Goal: Task Accomplishment & Management: Manage account settings

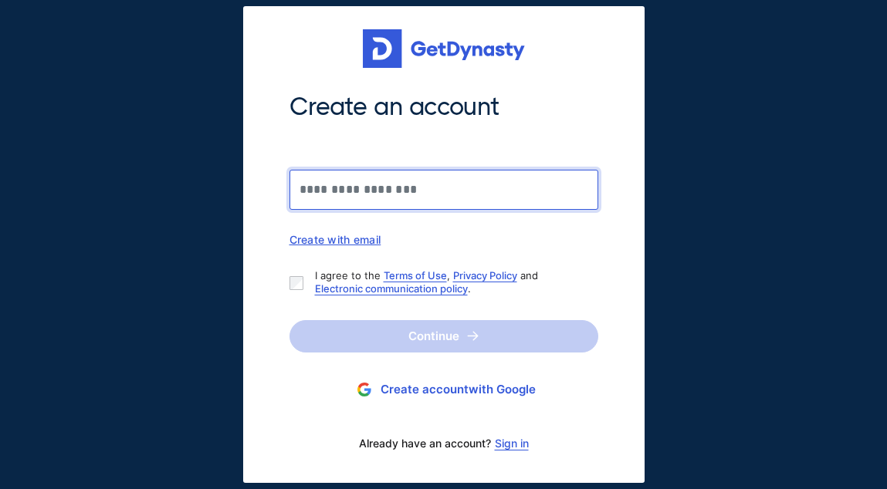
click at [459, 198] on input "Create an account" at bounding box center [443, 190] width 309 height 40
type input "**********"
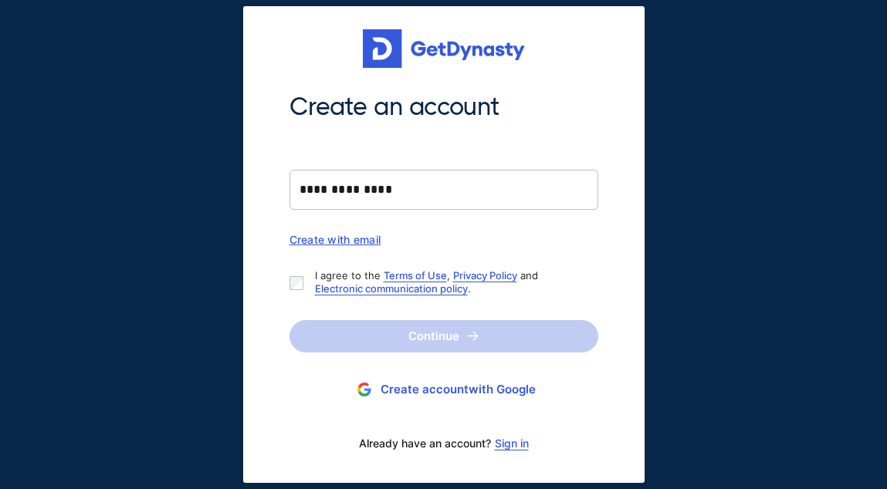
click at [345, 241] on div "Create with email" at bounding box center [443, 239] width 309 height 13
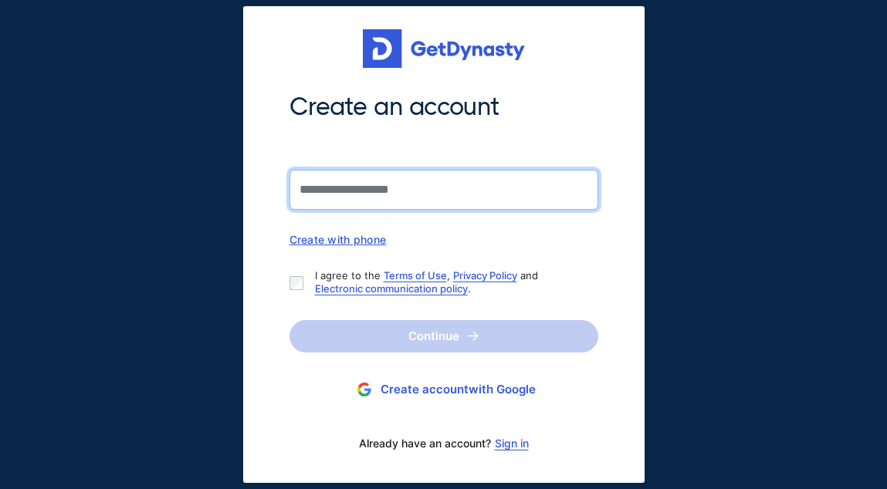
click at [370, 194] on input "Create an account" at bounding box center [443, 190] width 309 height 40
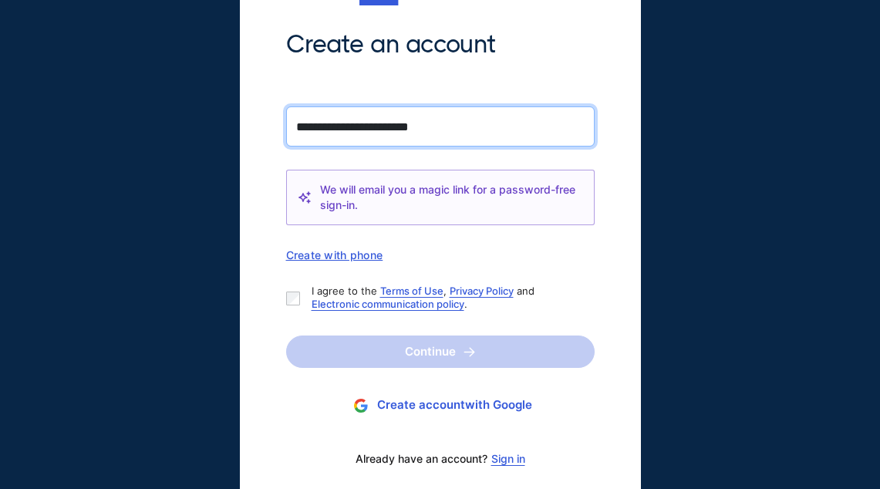
scroll to position [56, 0]
type input "**********"
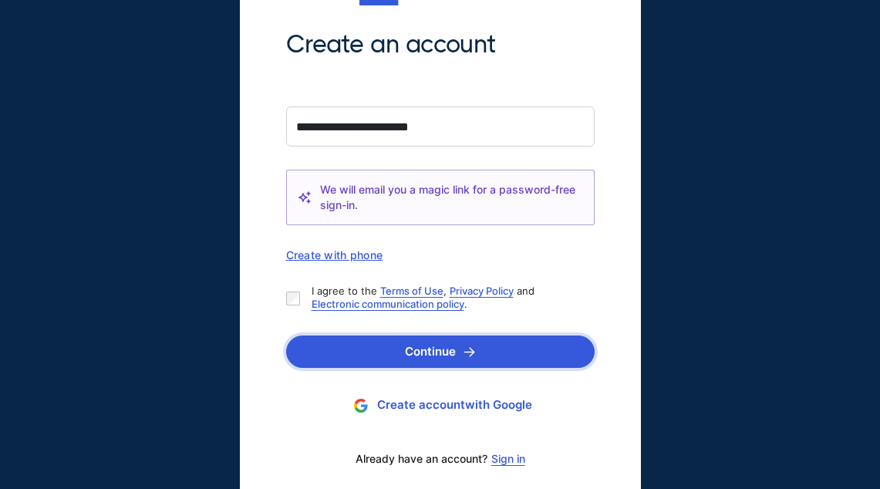
click at [448, 346] on button "Continue" at bounding box center [440, 352] width 309 height 32
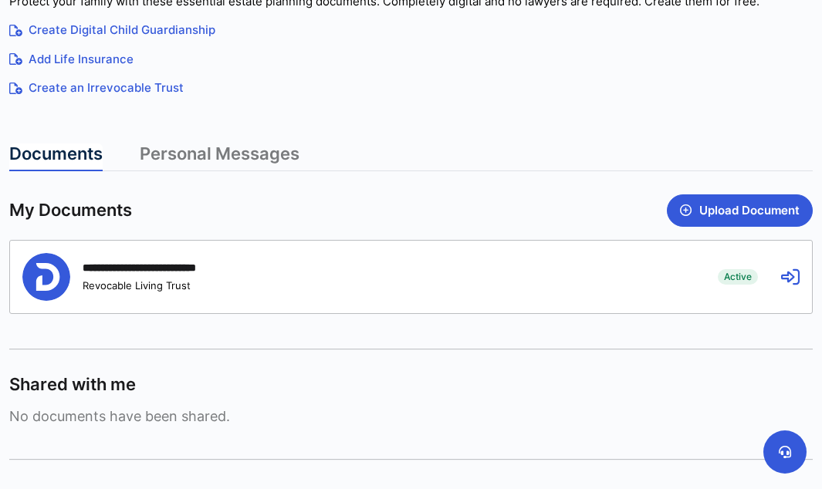
scroll to position [321, 0]
click at [723, 201] on button "Upload Document" at bounding box center [740, 210] width 146 height 32
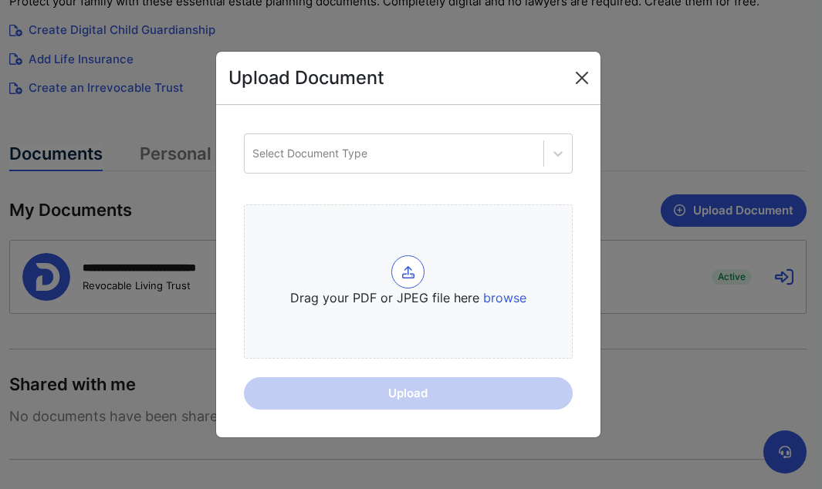
click at [582, 75] on button "Close" at bounding box center [581, 78] width 25 height 25
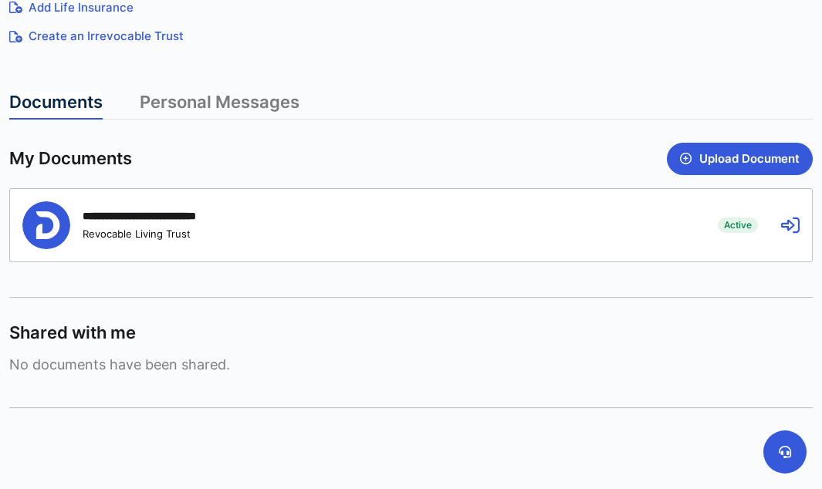
scroll to position [372, 0]
click at [743, 225] on icon at bounding box center [790, 226] width 19 height 19
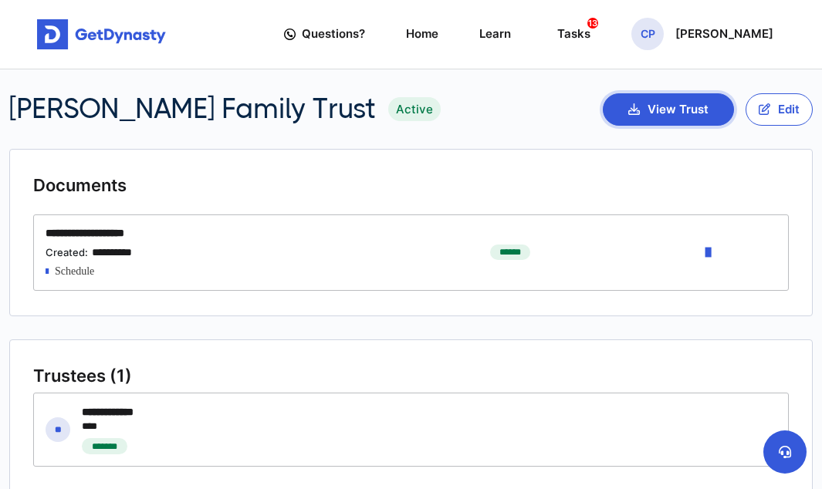
click at [684, 107] on button "View Trust" at bounding box center [668, 109] width 131 height 32
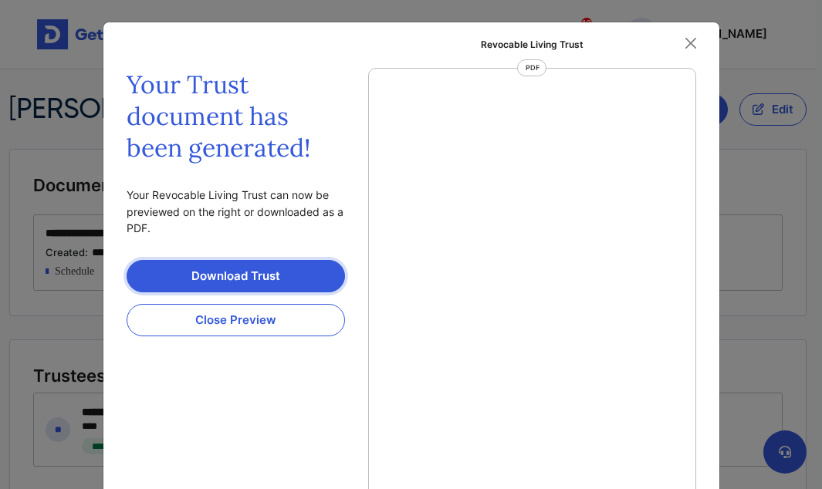
click at [252, 280] on link "Download Trust" at bounding box center [236, 276] width 218 height 32
click at [687, 44] on button "Close" at bounding box center [690, 43] width 23 height 23
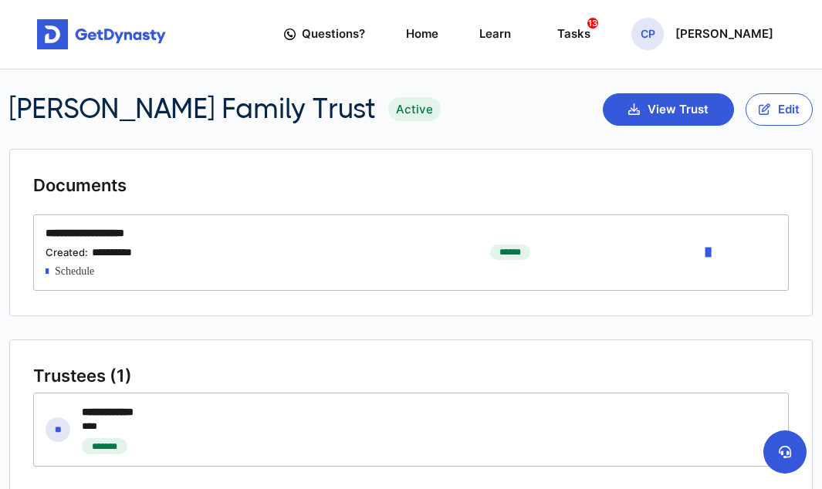
scroll to position [0, 0]
click at [743, 40] on p "Charles Pigos" at bounding box center [724, 34] width 98 height 12
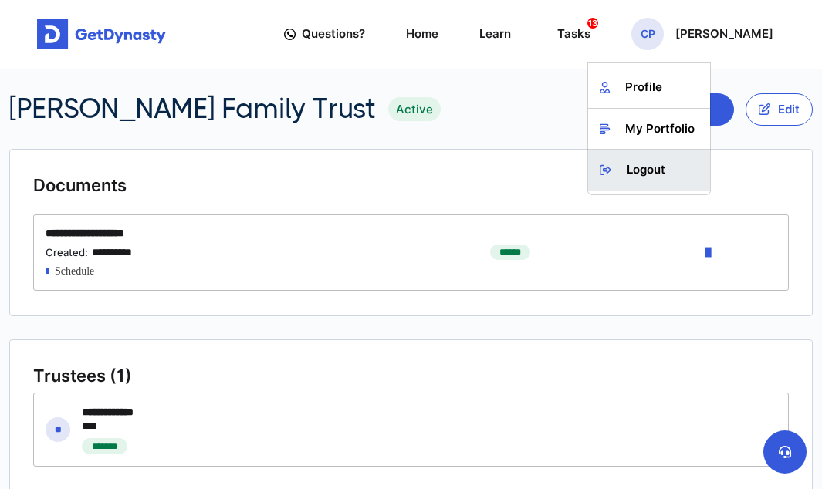
click at [662, 171] on link "Logout" at bounding box center [649, 170] width 122 height 41
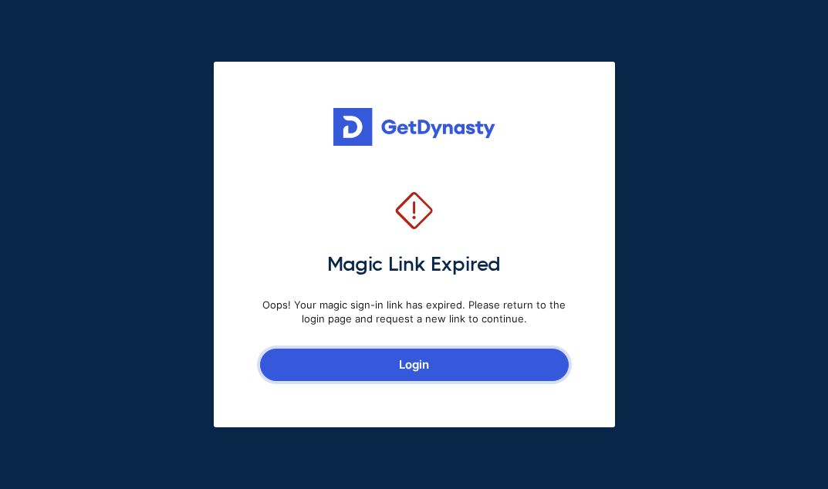
click at [427, 365] on link "Login" at bounding box center [414, 365] width 309 height 32
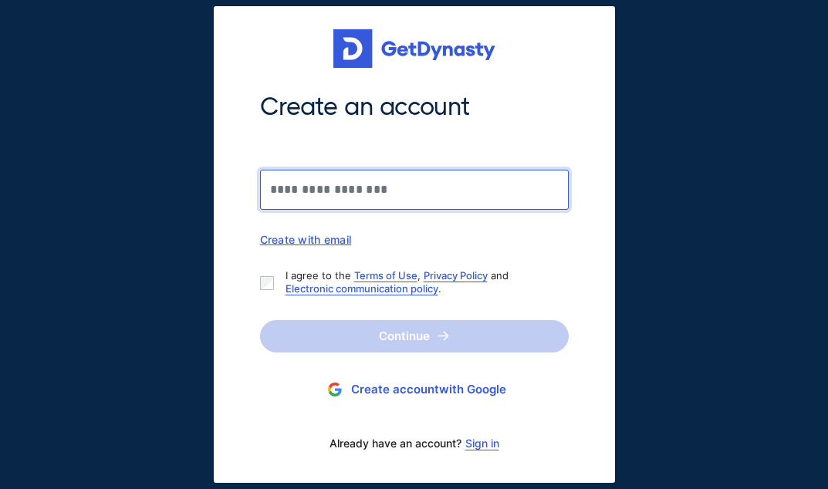
click at [525, 188] on input "Create an account" at bounding box center [414, 190] width 309 height 40
type input "**********"
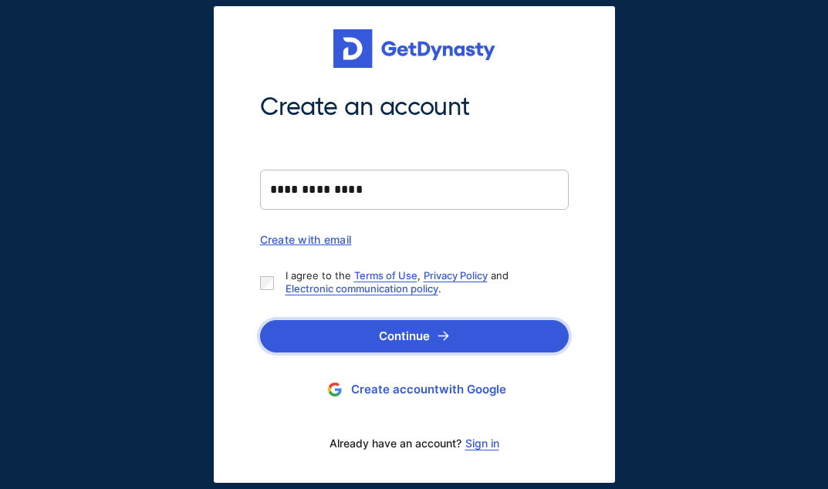
click at [409, 338] on button "Continue" at bounding box center [414, 336] width 309 height 32
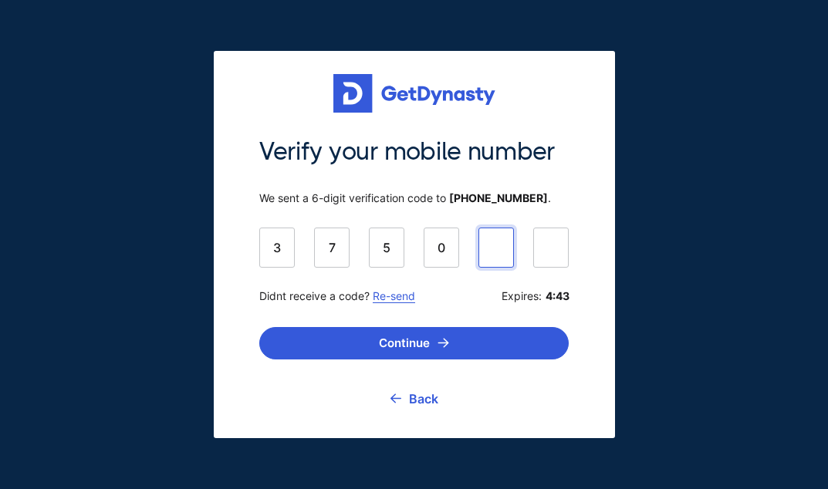
type input "******"
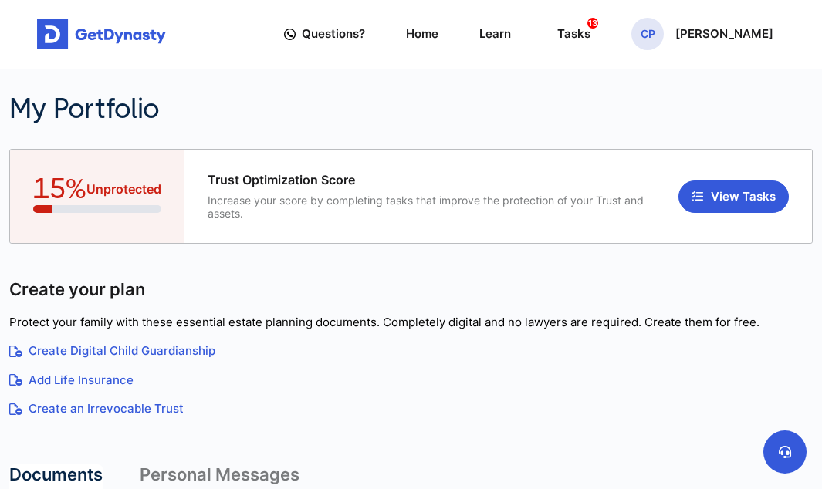
click at [708, 39] on p "Charles Pigos" at bounding box center [724, 34] width 98 height 12
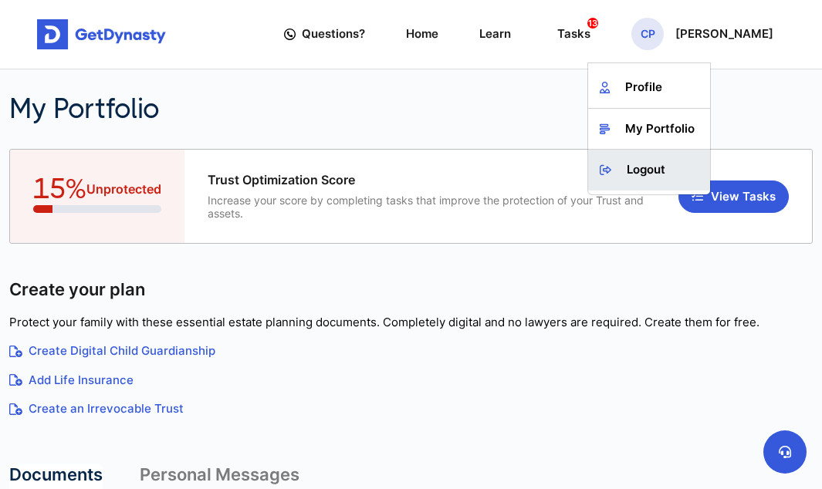
click at [657, 173] on link "Logout" at bounding box center [649, 170] width 122 height 41
